Goal: Navigation & Orientation: Find specific page/section

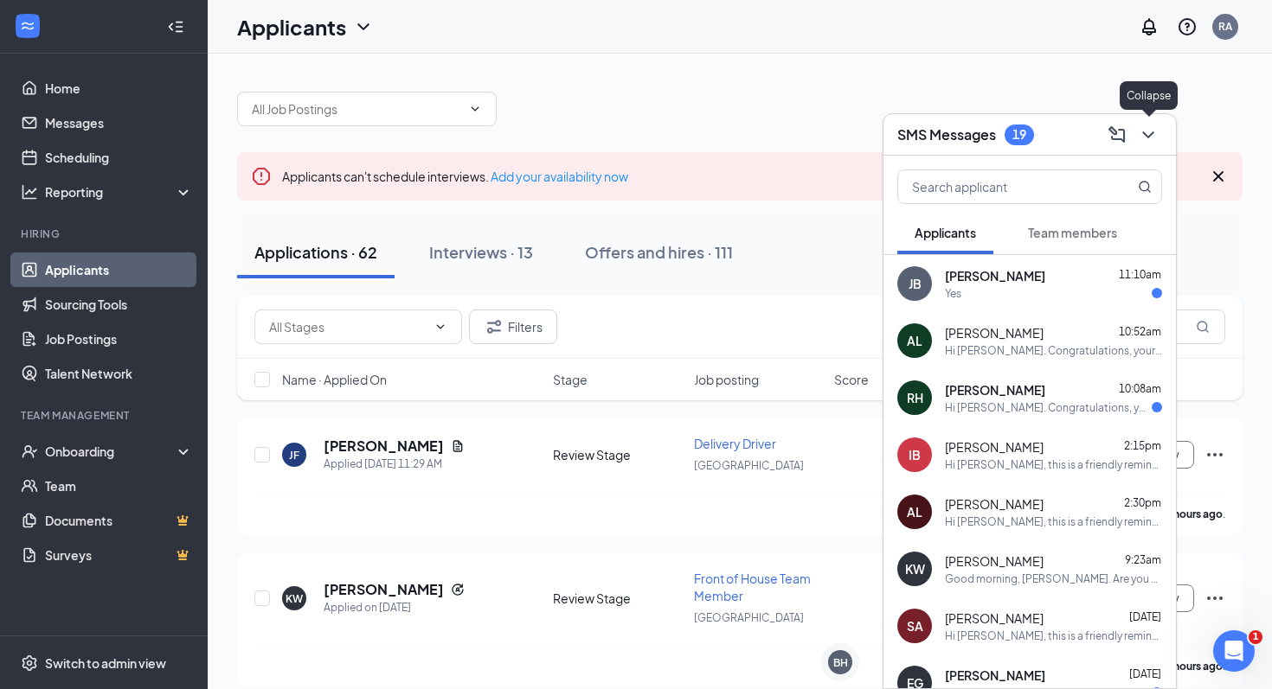
click at [1152, 137] on icon "ChevronDown" at bounding box center [1148, 135] width 21 height 21
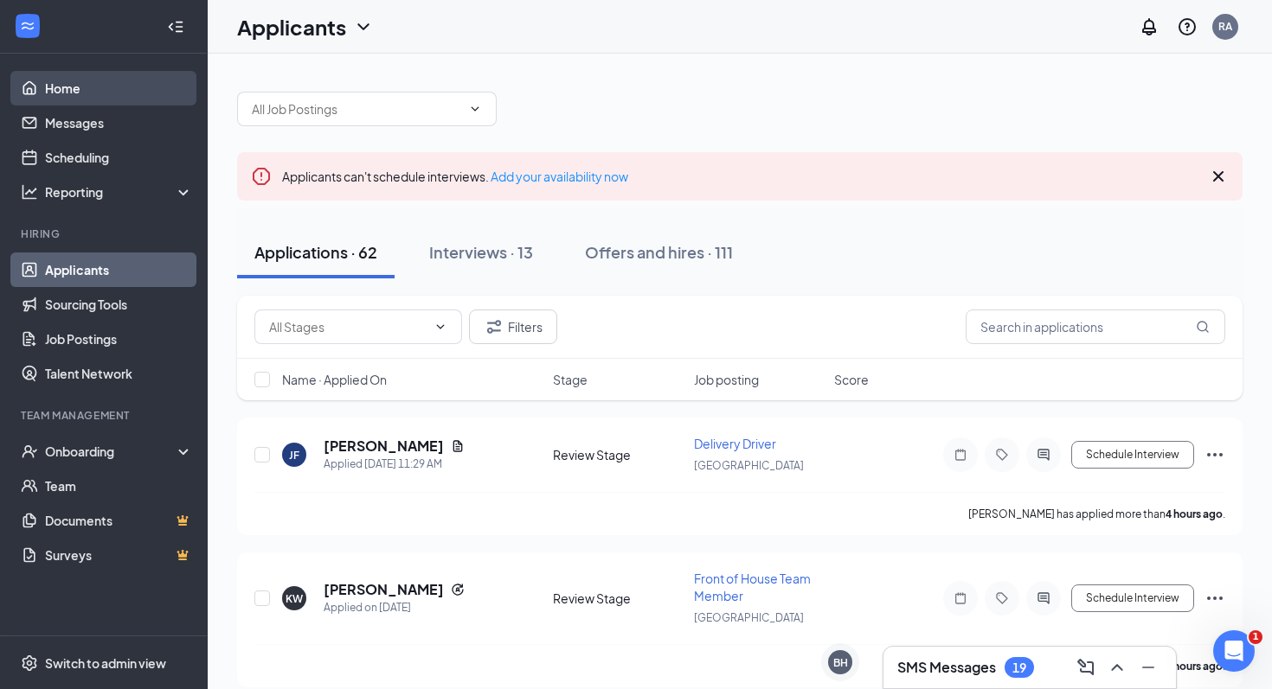
click at [151, 89] on link "Home" at bounding box center [119, 88] width 148 height 35
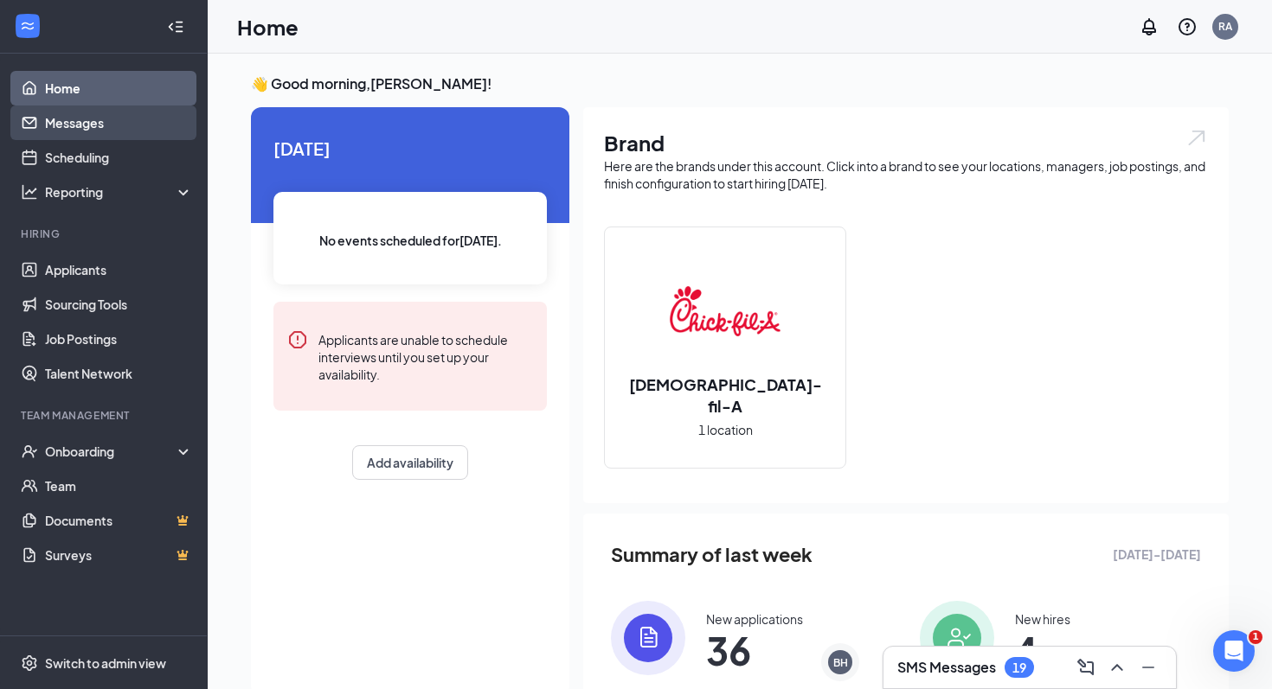
click at [101, 120] on link "Messages" at bounding box center [119, 123] width 148 height 35
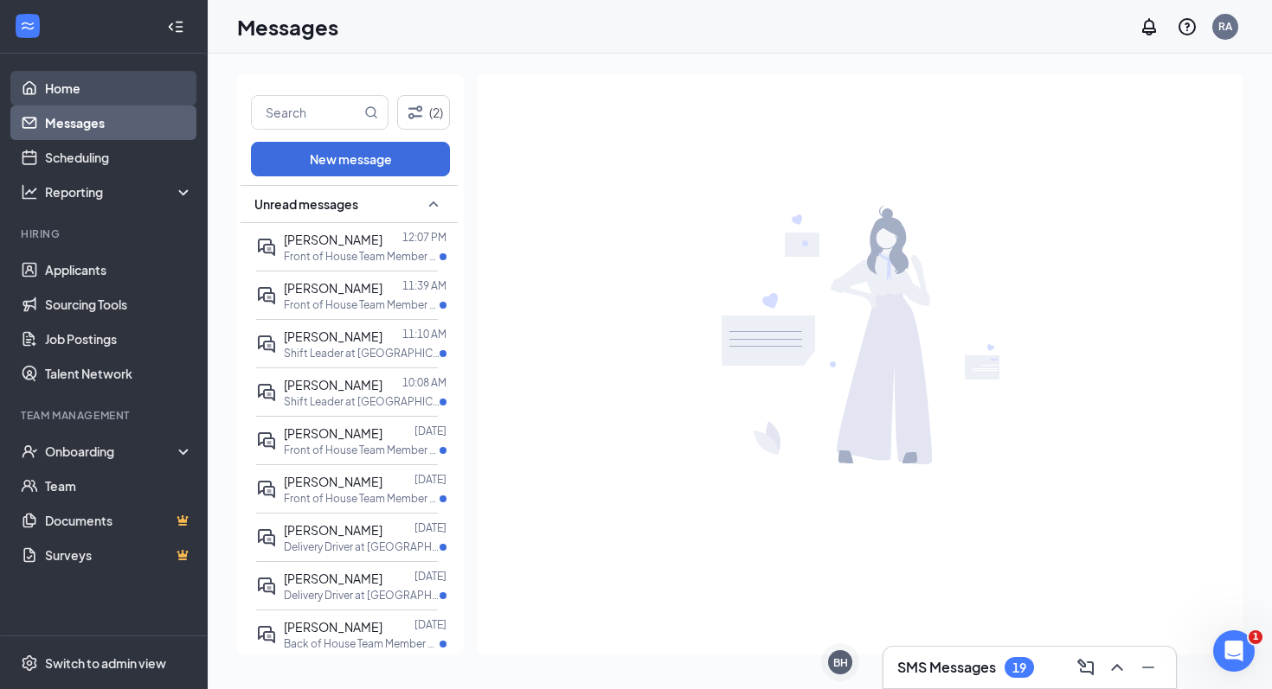
click at [93, 94] on link "Home" at bounding box center [119, 88] width 148 height 35
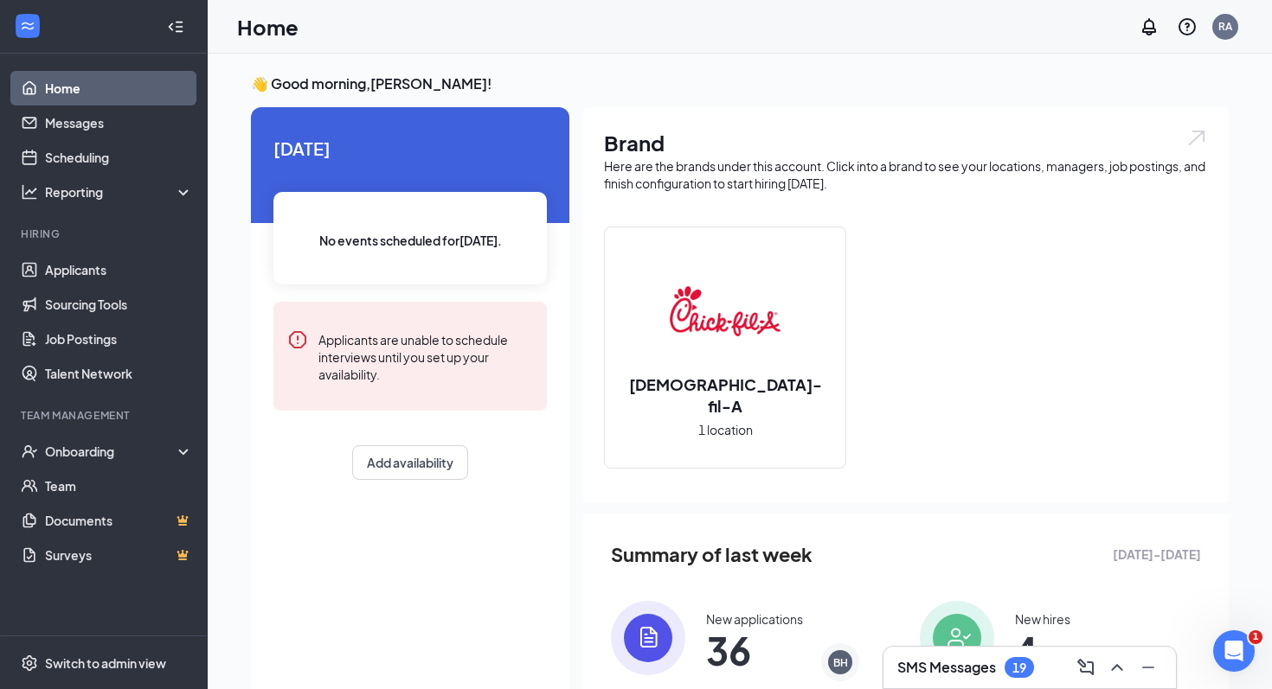
click at [95, 99] on link "Home" at bounding box center [119, 88] width 148 height 35
click at [86, 110] on link "Messages" at bounding box center [119, 123] width 148 height 35
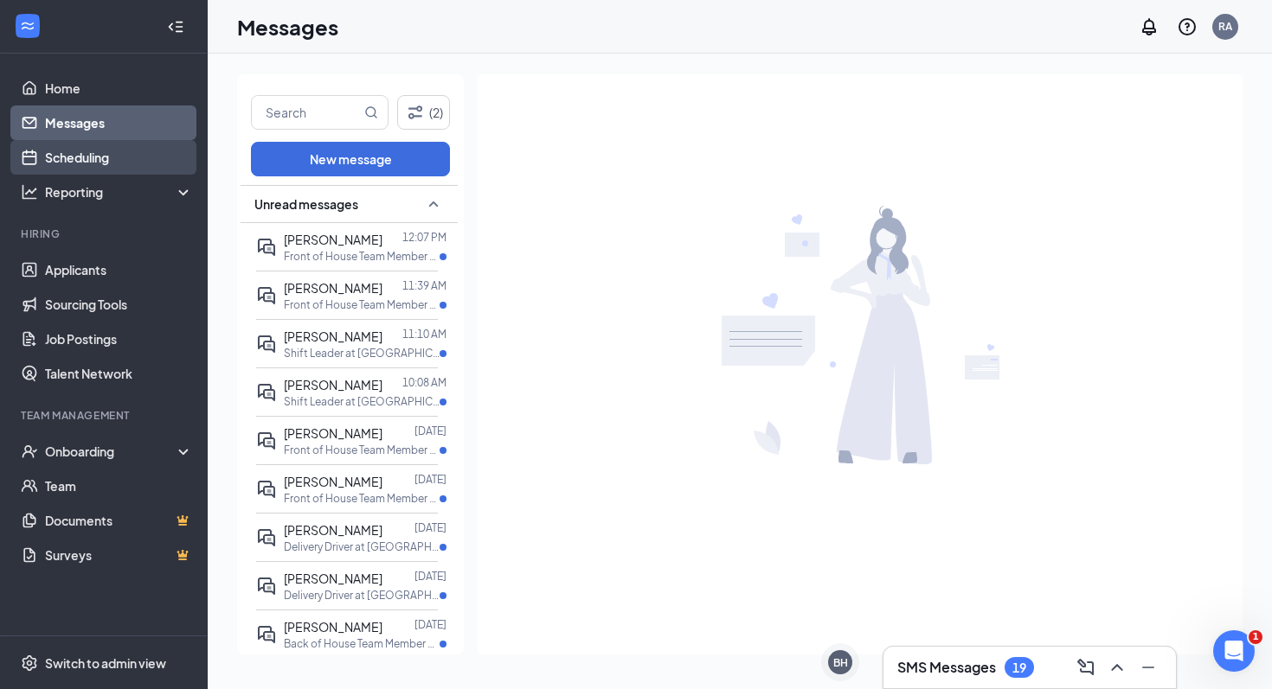
click at [103, 172] on link "Scheduling" at bounding box center [119, 157] width 148 height 35
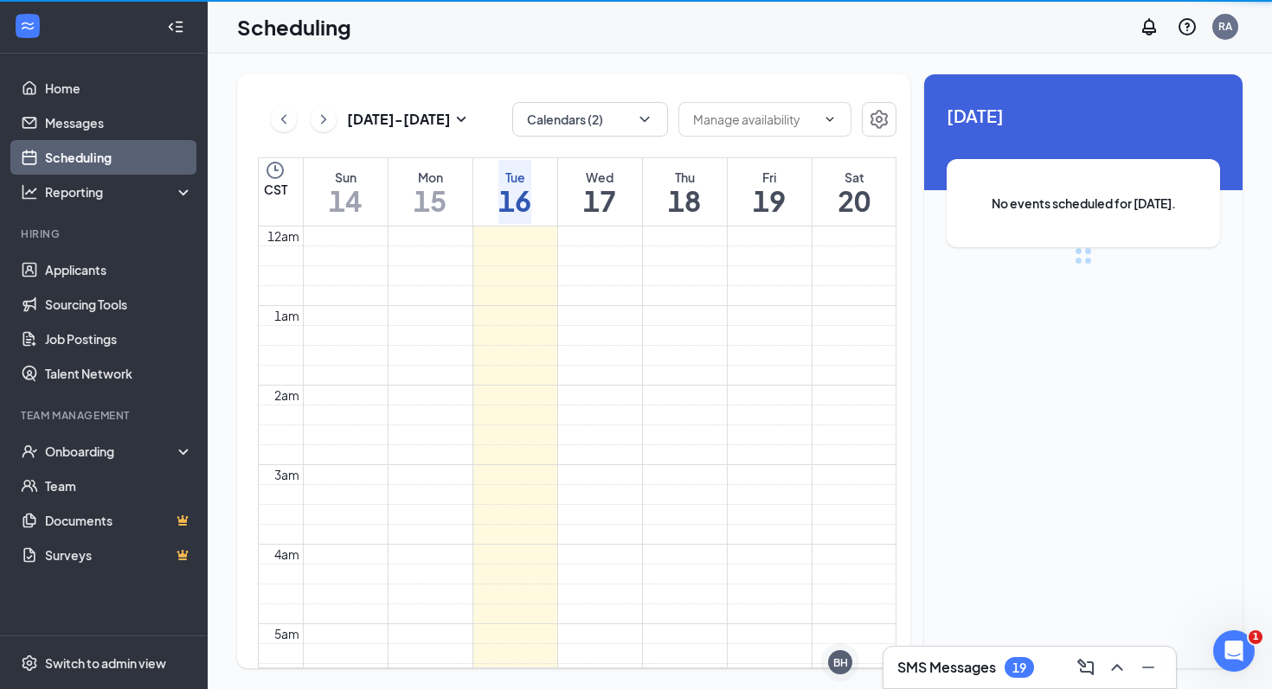
scroll to position [850, 0]
